Goal: Find specific page/section: Find specific page/section

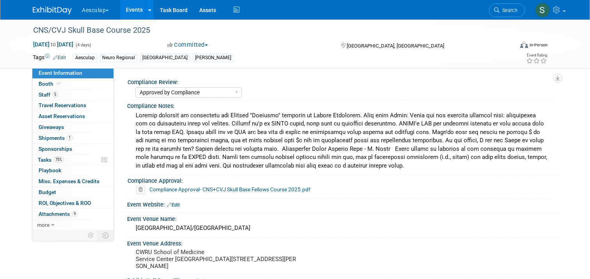
select select "Approved by Compliance"
select select "Neuro"
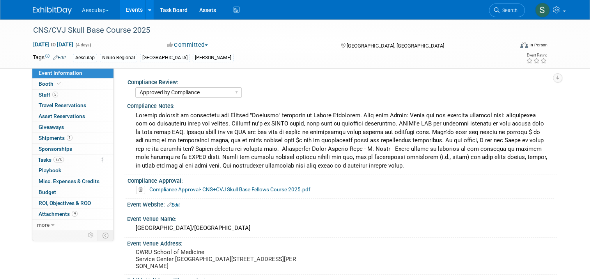
click at [124, 5] on link "Events" at bounding box center [134, 9] width 28 height 19
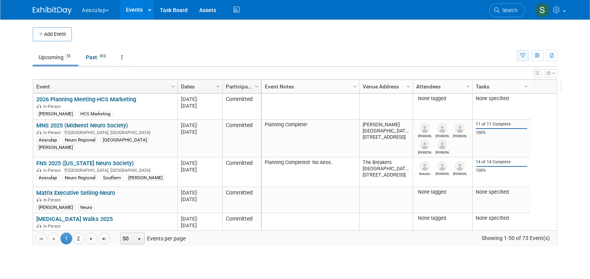
click at [525, 56] on icon "button" at bounding box center [522, 55] width 5 height 5
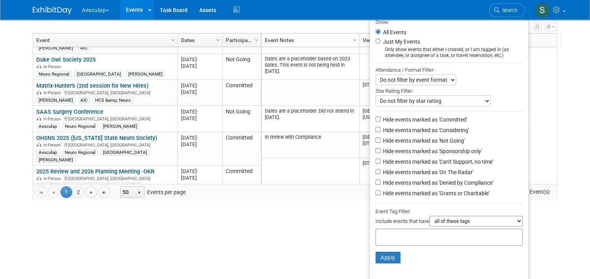
scroll to position [47, 0]
click at [408, 237] on input "text" at bounding box center [410, 236] width 62 height 8
type input "regiona"
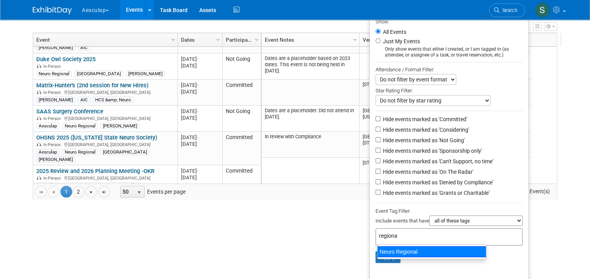
click at [416, 251] on div "Neuro Regional" at bounding box center [431, 251] width 109 height 11
type input "Neuro Regional"
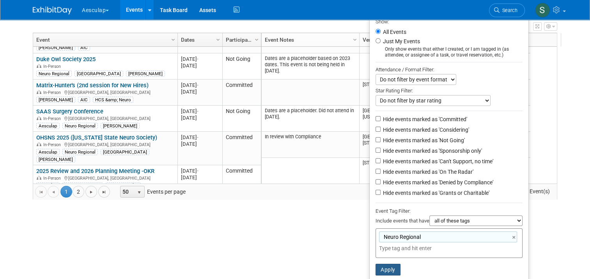
click at [392, 265] on button "Apply" at bounding box center [387, 270] width 25 height 12
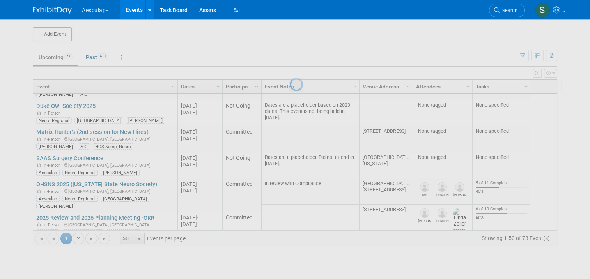
scroll to position [0, 0]
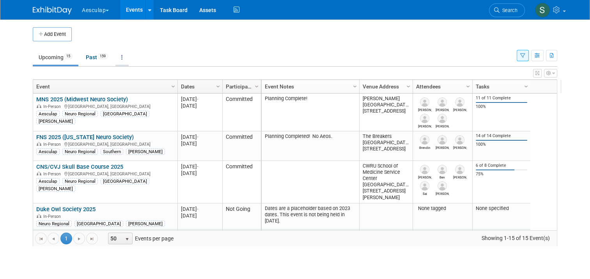
click at [120, 57] on link at bounding box center [121, 57] width 13 height 15
click at [136, 96] on span "Events grouped by year" at bounding box center [146, 96] width 46 height 6
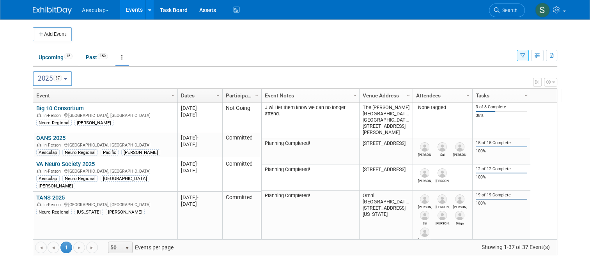
click at [522, 57] on button "button" at bounding box center [522, 55] width 12 height 11
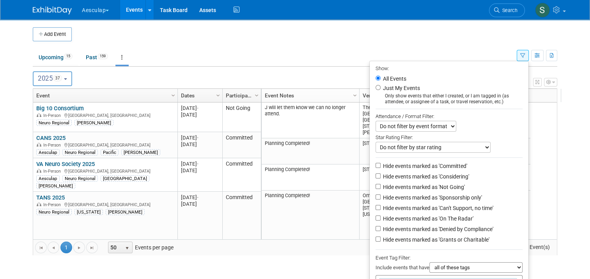
click at [408, 185] on label "Hide events marked as 'Not Going'" at bounding box center [422, 187] width 83 height 8
click at [380, 185] on input "Hide events marked as 'Not Going'" at bounding box center [377, 186] width 5 height 5
checkbox input "true"
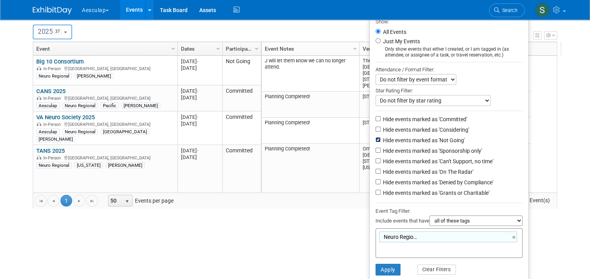
scroll to position [59, 0]
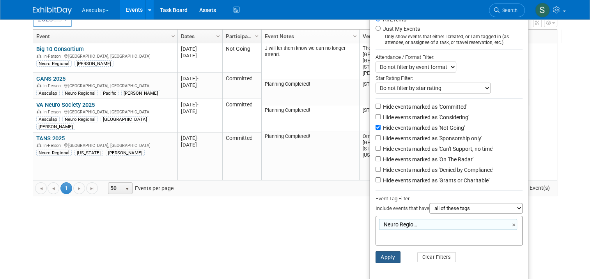
click at [393, 253] on button "Apply" at bounding box center [387, 257] width 25 height 12
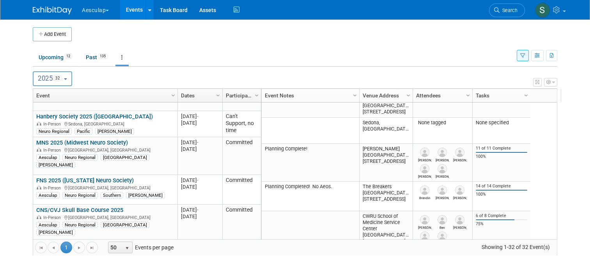
click at [528, 56] on button "button" at bounding box center [522, 55] width 12 height 11
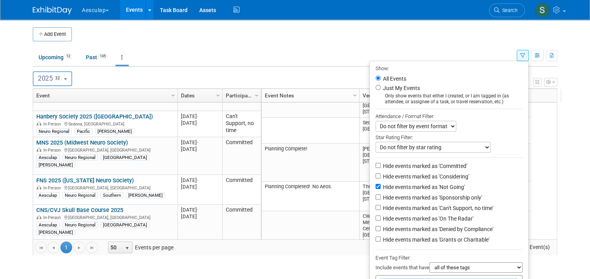
click at [409, 208] on label "Hide events marked as 'Can't Support, no time'" at bounding box center [437, 208] width 112 height 8
click at [380, 208] on input "Hide events marked as 'Can't Support, no time'" at bounding box center [377, 207] width 5 height 5
checkbox input "true"
click at [390, 226] on label "Hide events marked as 'Denied by Compliance'" at bounding box center [437, 229] width 112 height 8
click at [380, 226] on input "Hide events marked as 'Denied by Compliance'" at bounding box center [377, 228] width 5 height 5
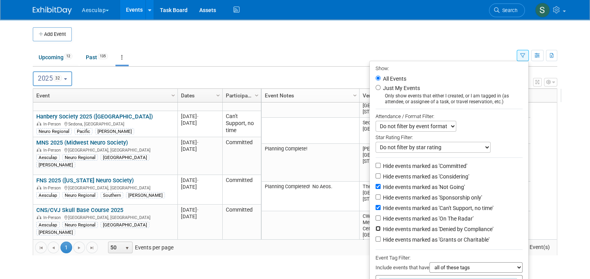
checkbox input "true"
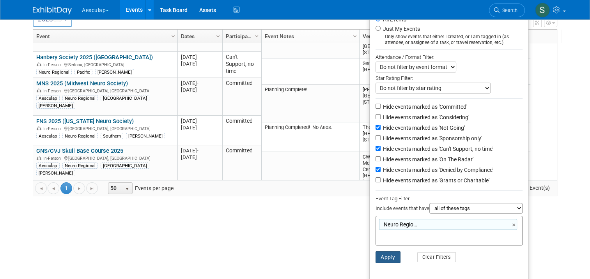
click at [389, 256] on button "Apply" at bounding box center [387, 257] width 25 height 12
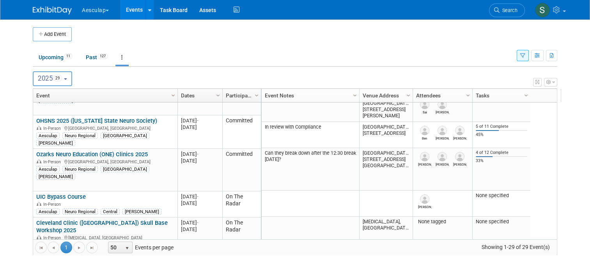
click at [525, 55] on icon "button" at bounding box center [522, 55] width 5 height 5
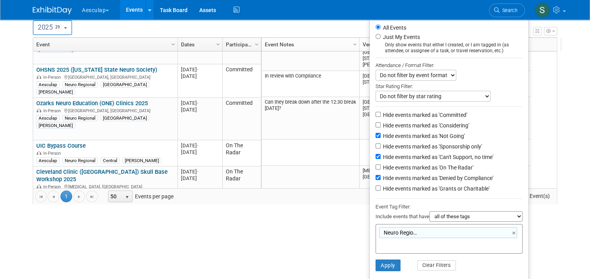
scroll to position [59, 0]
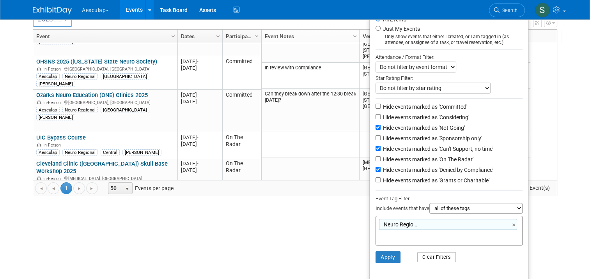
click at [452, 254] on button "Clear Filters" at bounding box center [436, 257] width 39 height 10
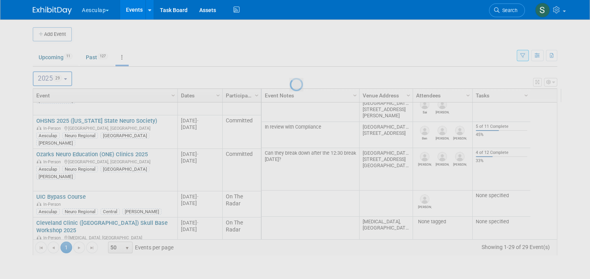
scroll to position [0, 0]
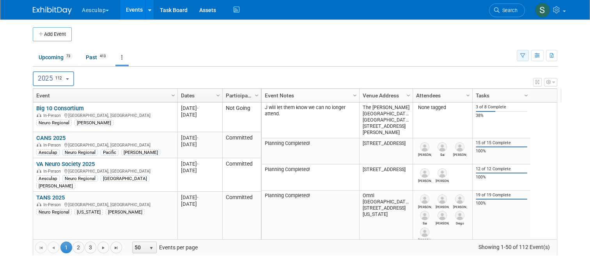
click at [525, 57] on icon "button" at bounding box center [522, 55] width 5 height 5
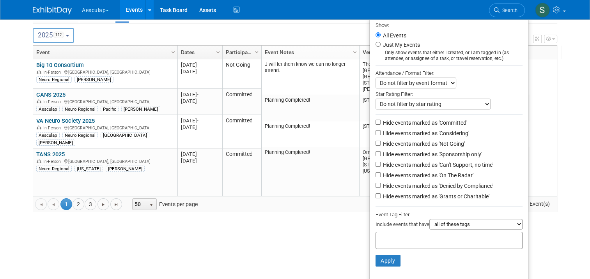
scroll to position [47, 0]
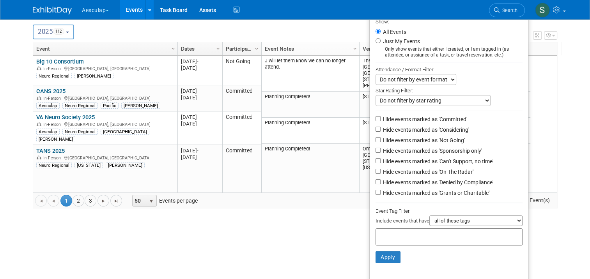
click at [416, 235] on input "text" at bounding box center [410, 236] width 62 height 8
type input "maggie"
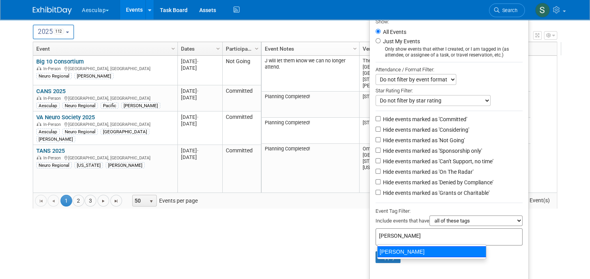
click at [378, 255] on div "[PERSON_NAME]" at bounding box center [431, 251] width 109 height 11
type input "[PERSON_NAME]"
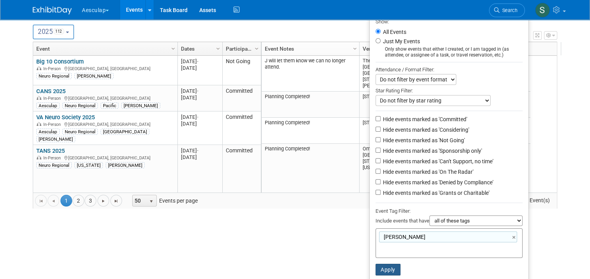
click at [392, 266] on button "Apply" at bounding box center [387, 270] width 25 height 12
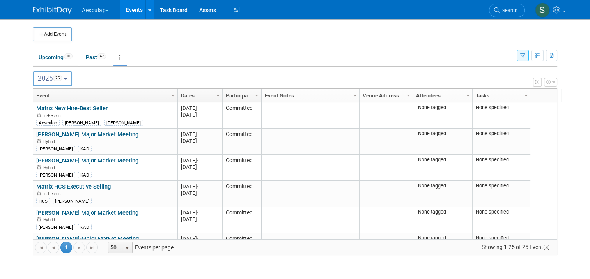
click at [287, 52] on ul "Upcoming 10 Past 42 All Events 52 Past and Upcoming Grouped Annually Events gro…" at bounding box center [275, 58] width 484 height 18
